Goal: Navigation & Orientation: Find specific page/section

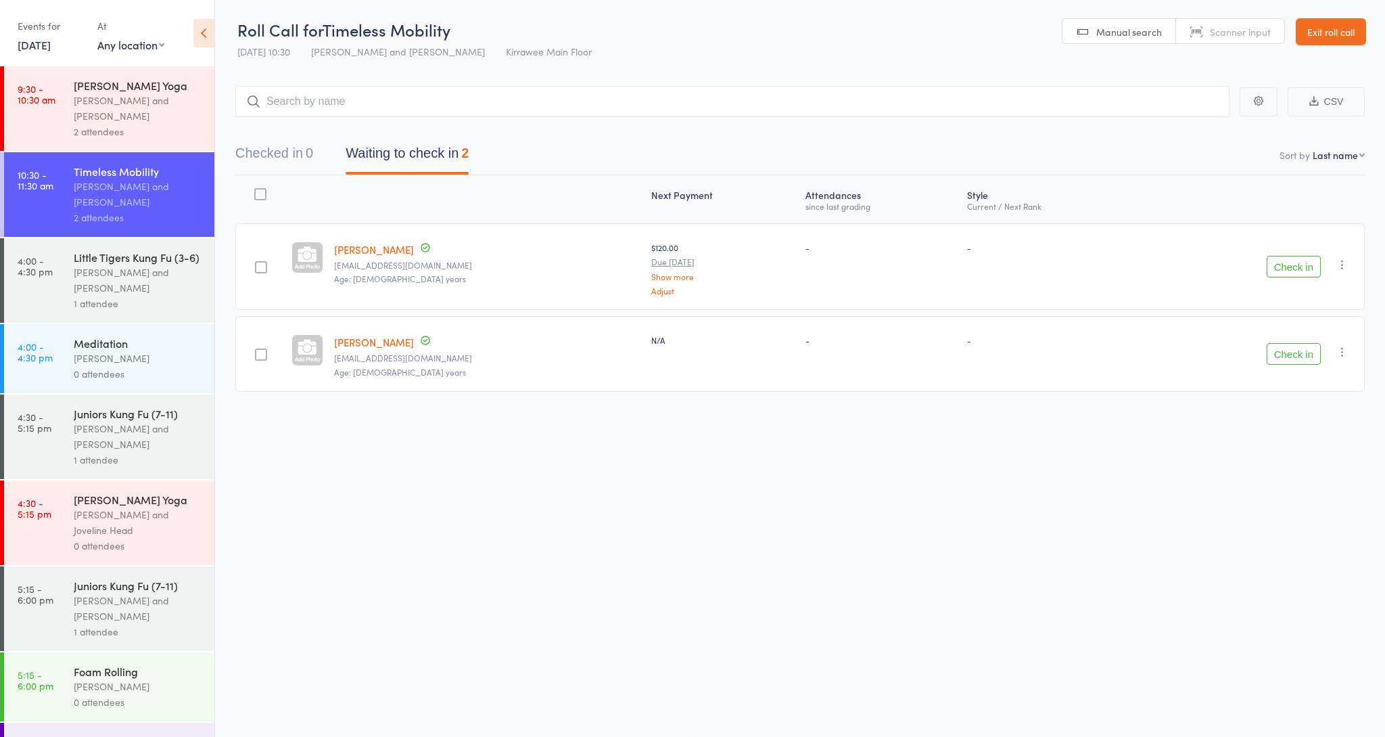
click at [120, 116] on div "[PERSON_NAME] and [PERSON_NAME]" at bounding box center [138, 108] width 129 height 31
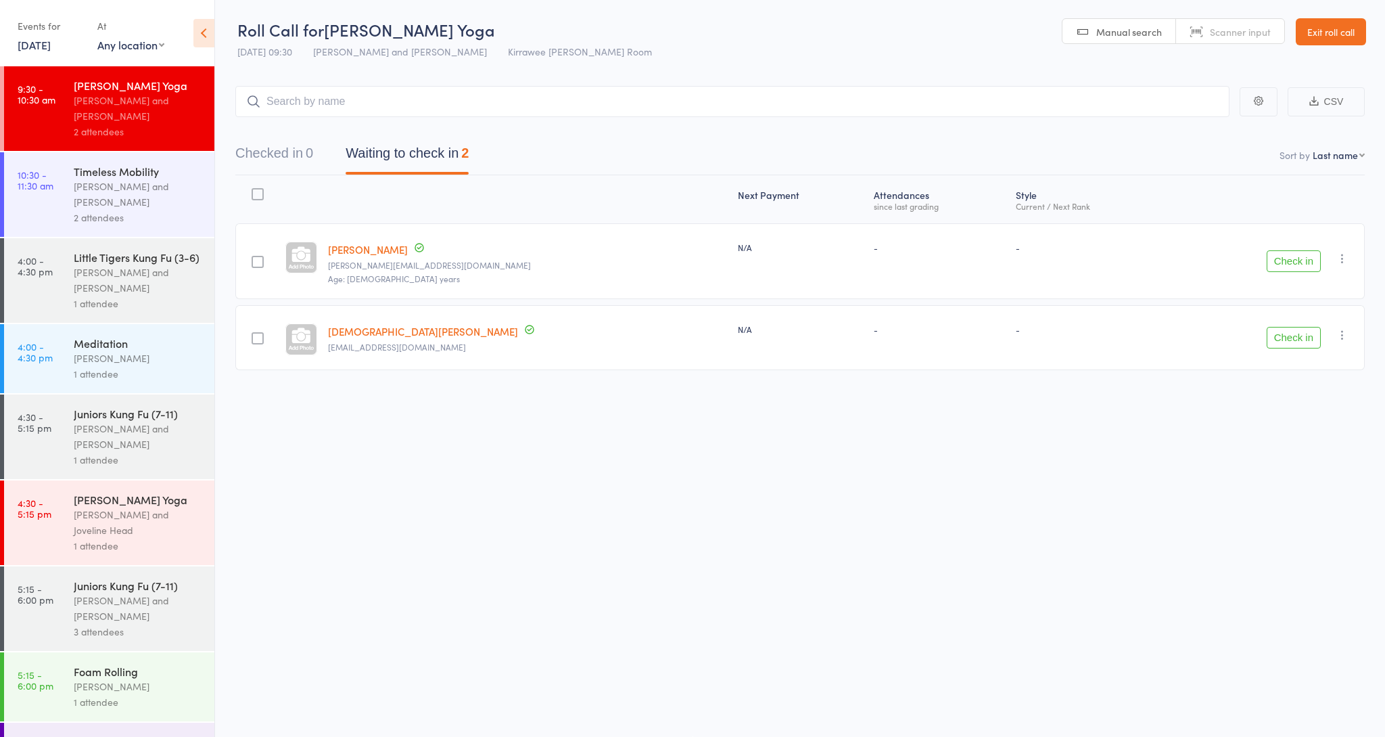
click at [127, 210] on div "2 attendees" at bounding box center [138, 218] width 129 height 16
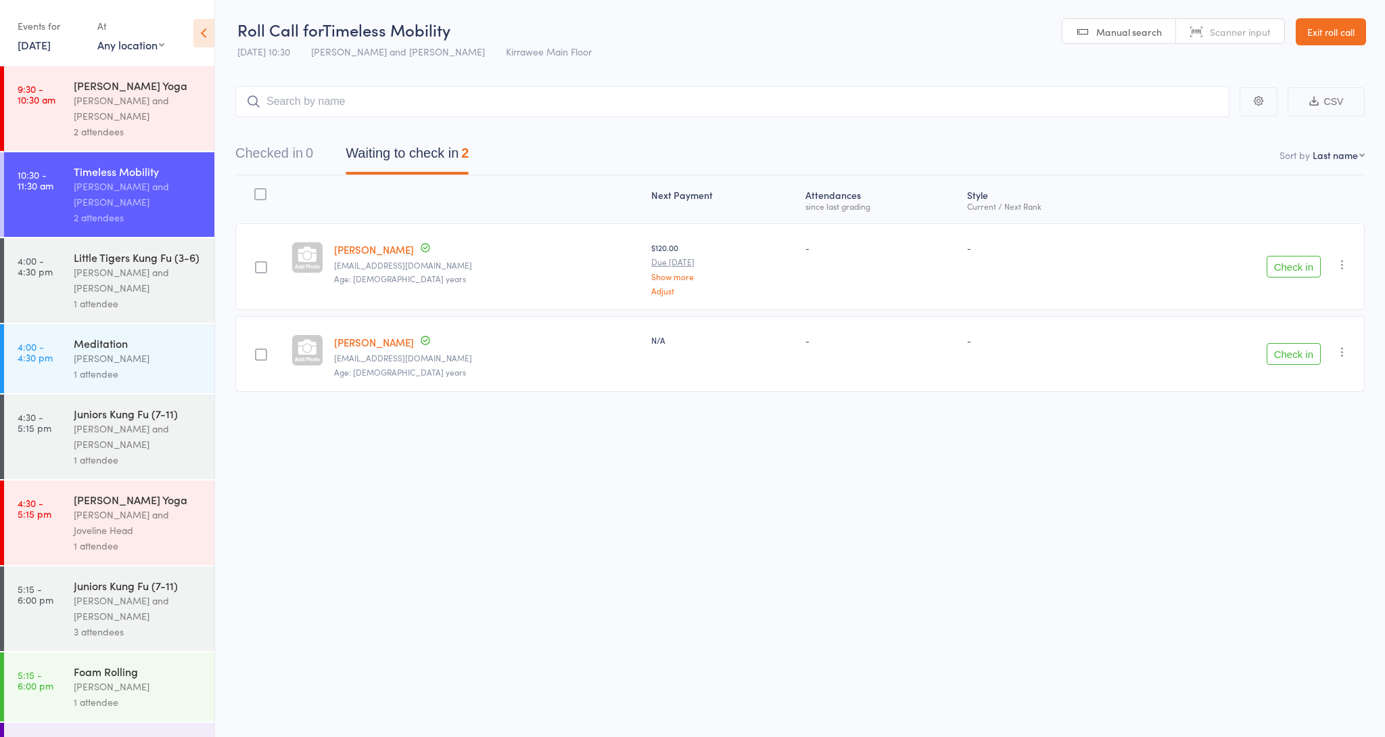
click at [115, 285] on div "[PERSON_NAME] and [PERSON_NAME]" at bounding box center [138, 279] width 129 height 31
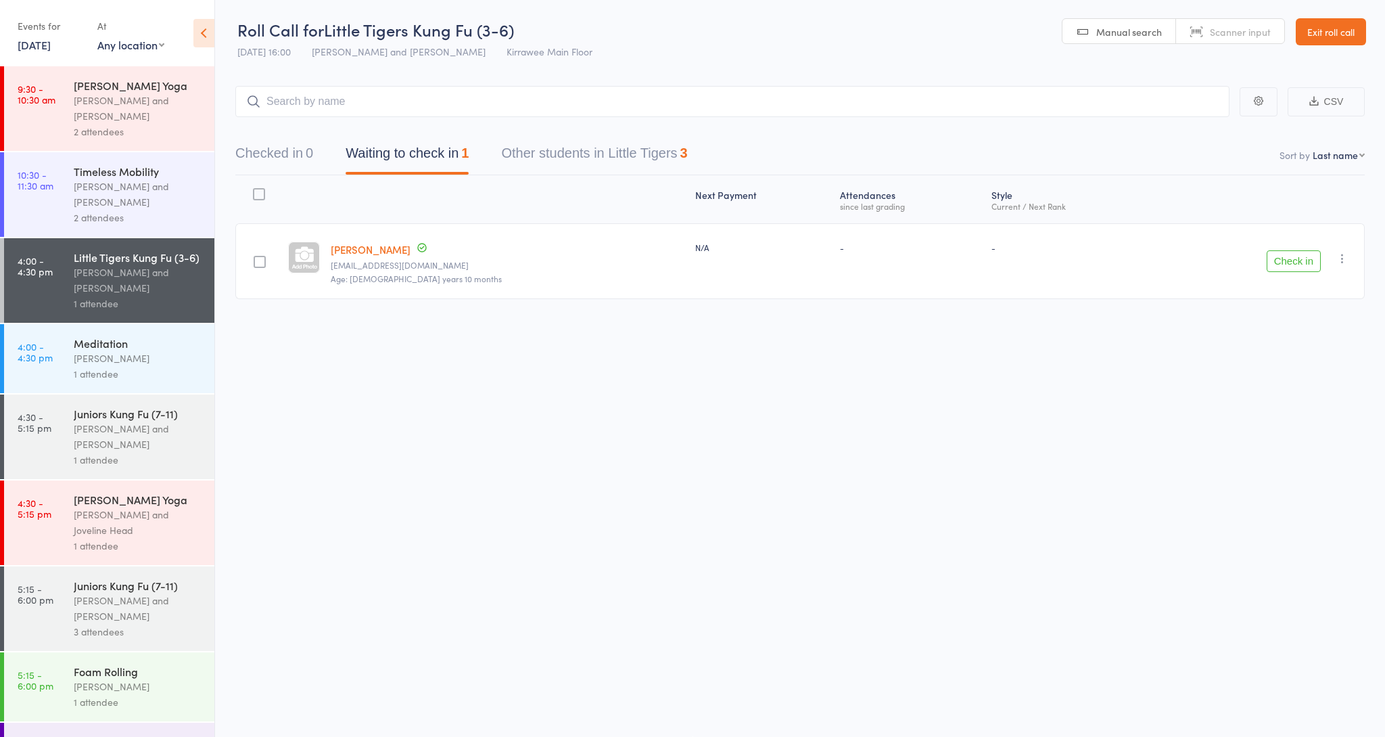
click at [122, 346] on div "Meditation" at bounding box center [138, 342] width 129 height 15
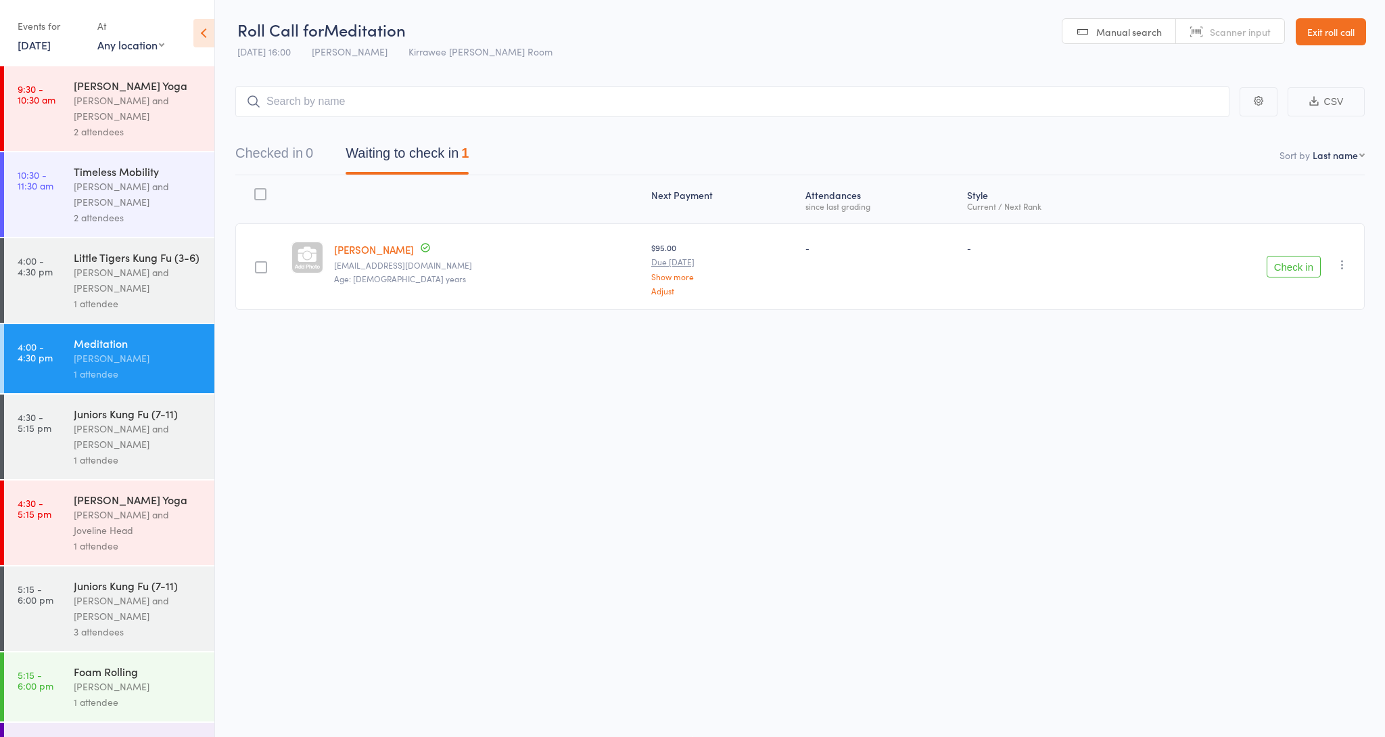
click at [145, 419] on div "Juniors Kung Fu (7-11)" at bounding box center [138, 413] width 129 height 15
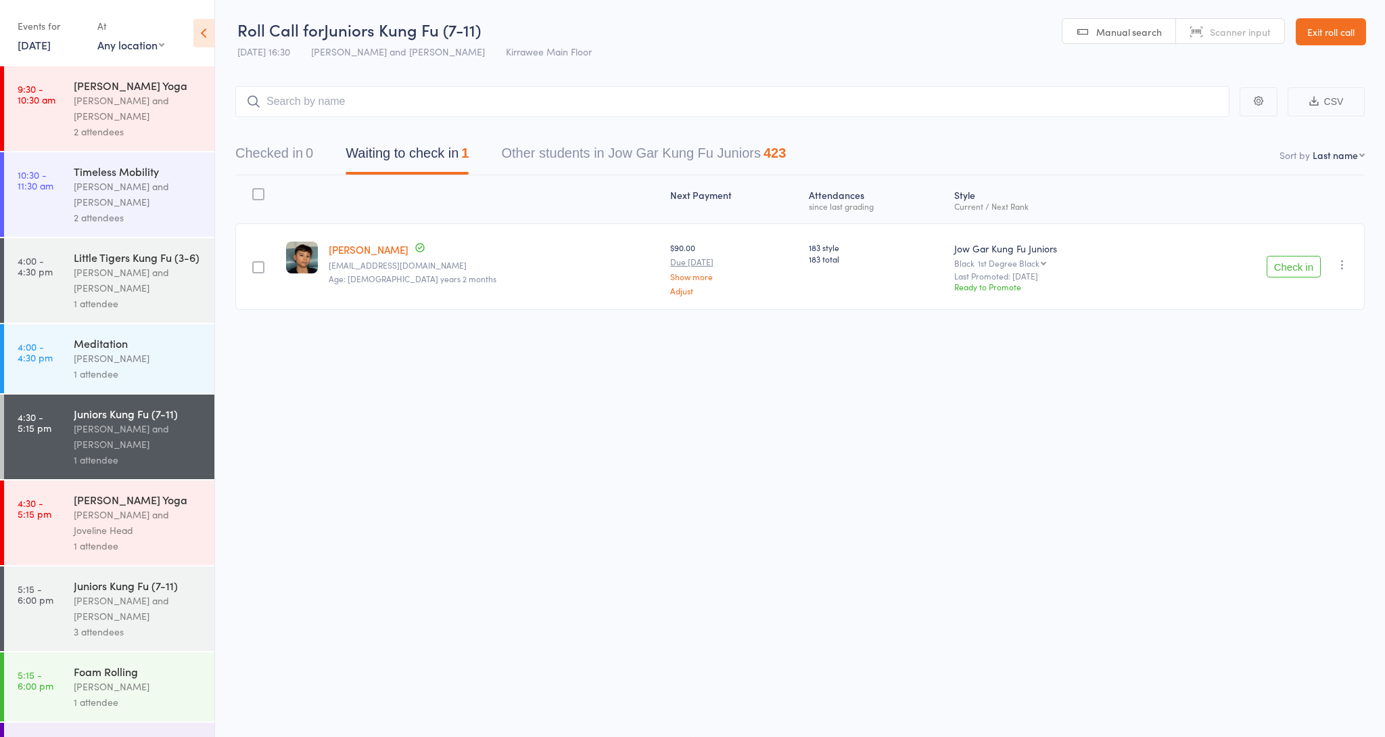
click at [121, 534] on div "[PERSON_NAME] and Joveline Head" at bounding box center [138, 522] width 129 height 31
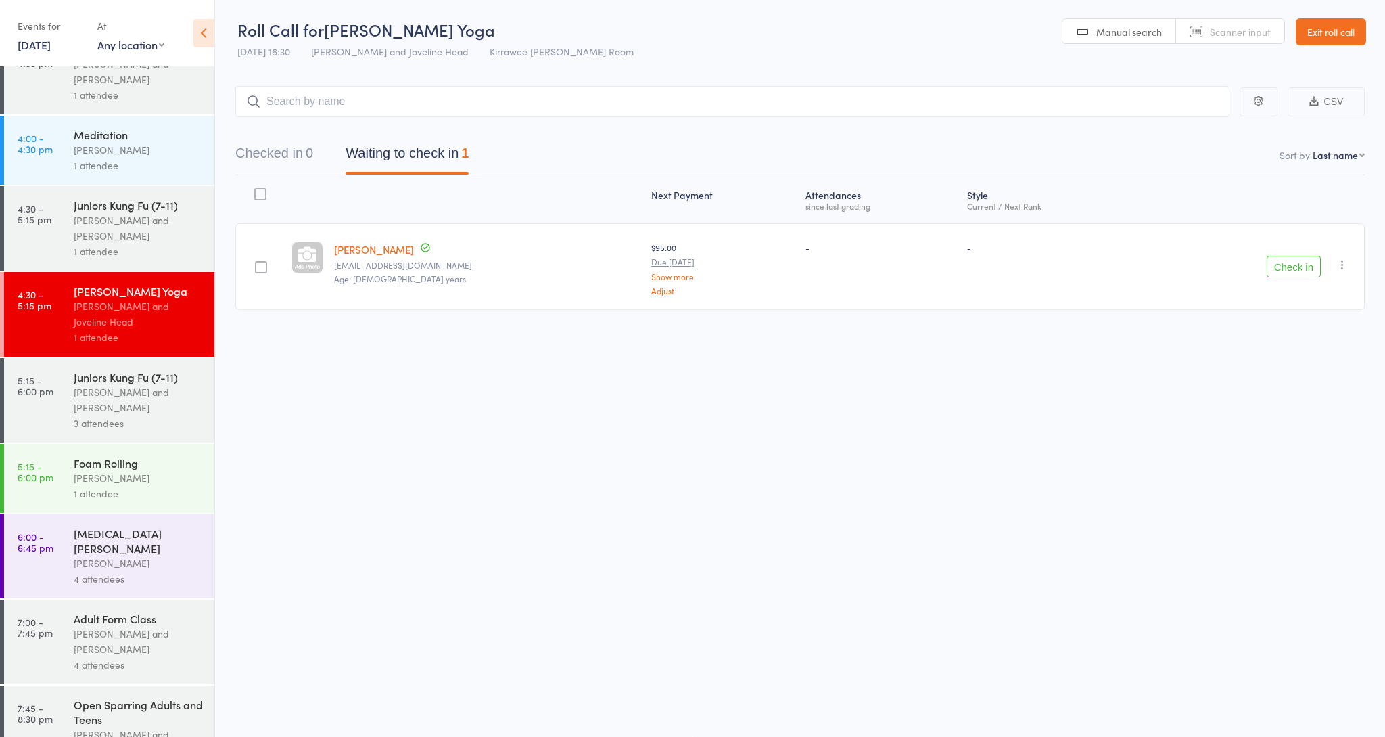
scroll to position [210, 0]
click at [101, 553] on div "[PERSON_NAME]" at bounding box center [138, 561] width 129 height 16
